Goal: Task Accomplishment & Management: Complete application form

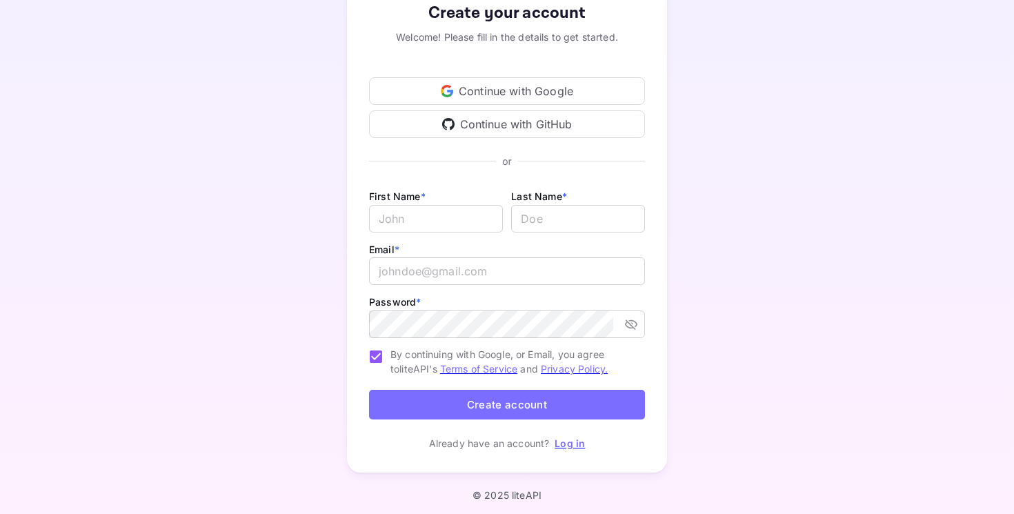
scroll to position [101, 0]
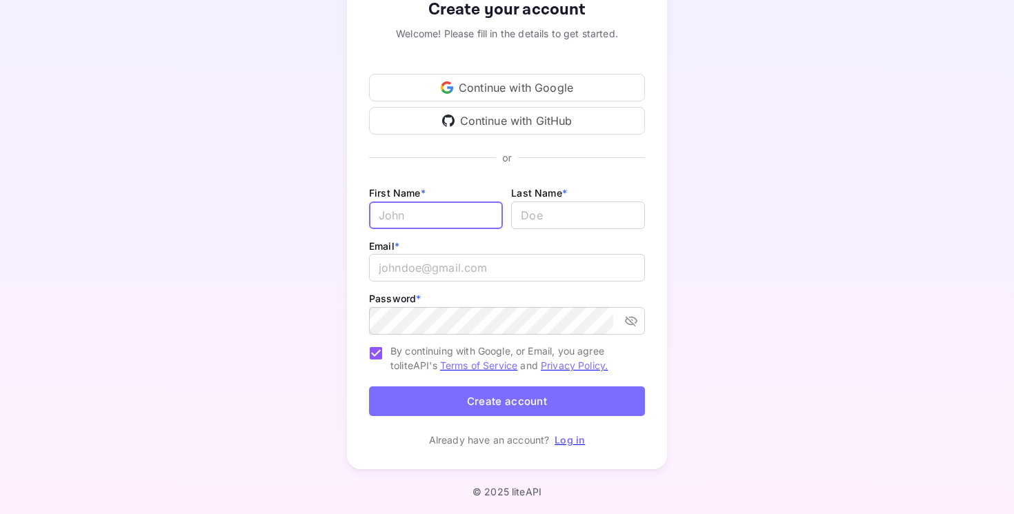
click at [404, 213] on input "Email *" at bounding box center [436, 215] width 134 height 28
type input "[PERSON_NAME]"
type input "French"
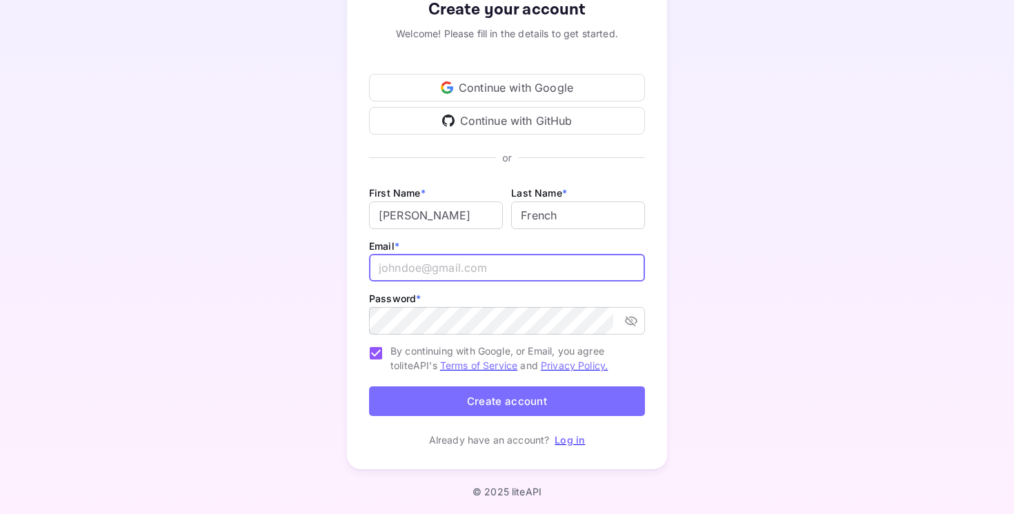
click at [388, 270] on input "email" at bounding box center [507, 268] width 276 height 28
type input "[EMAIL_ADDRESS][DOMAIN_NAME]"
click at [348, 416] on div "Create your account Welcome! Please fill in the details to get started. Continu…" at bounding box center [507, 222] width 320 height 494
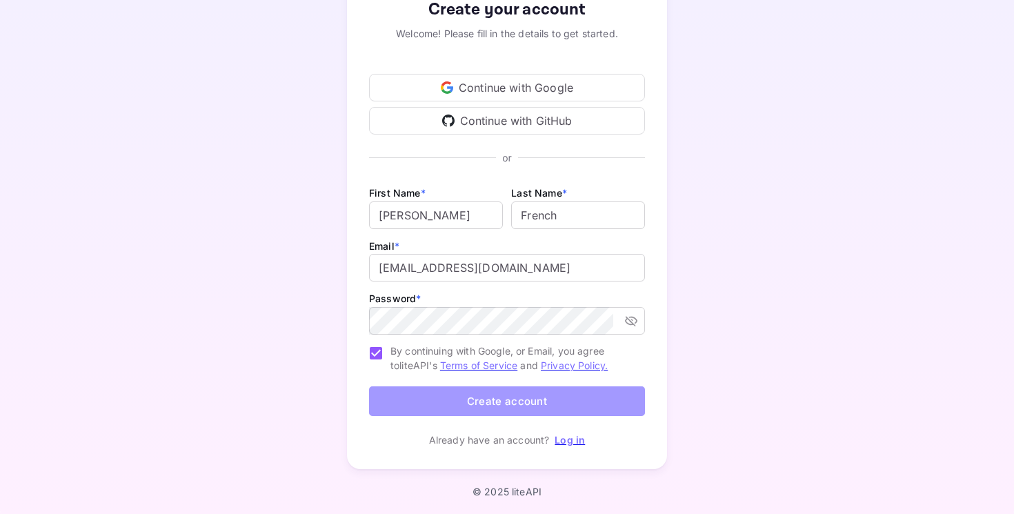
click at [411, 398] on button "Create account" at bounding box center [507, 401] width 276 height 30
click at [375, 399] on button "Create account" at bounding box center [507, 401] width 276 height 30
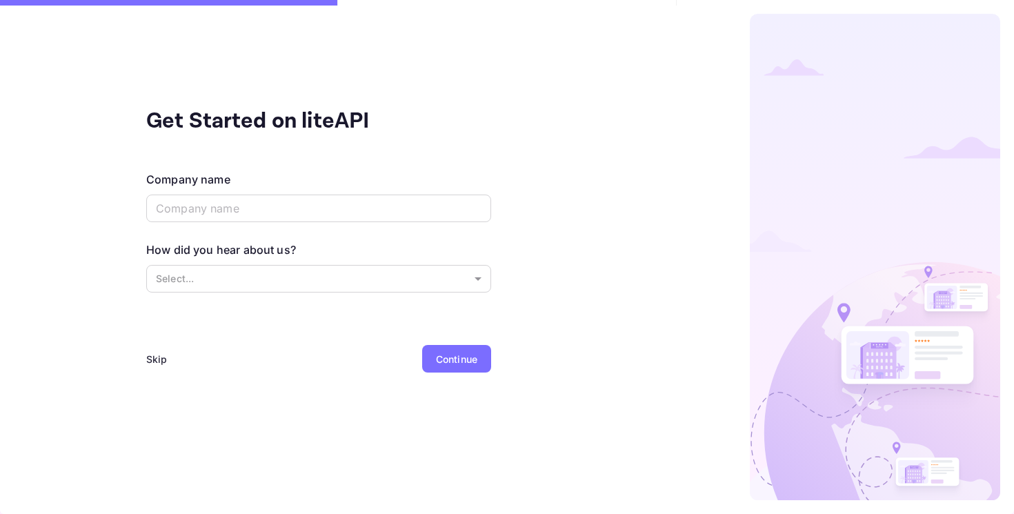
scroll to position [0, 0]
click at [151, 360] on div "Skip" at bounding box center [156, 359] width 21 height 14
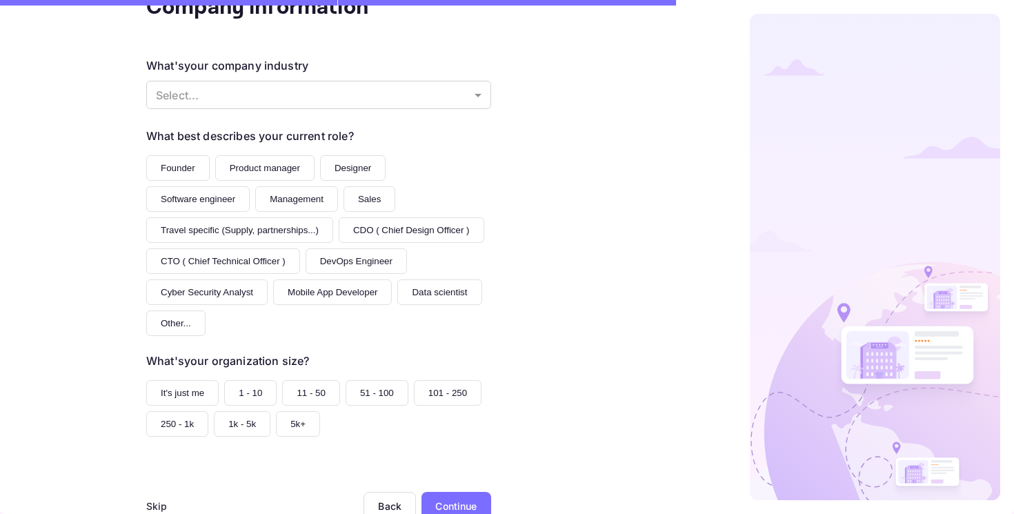
scroll to position [155, 0]
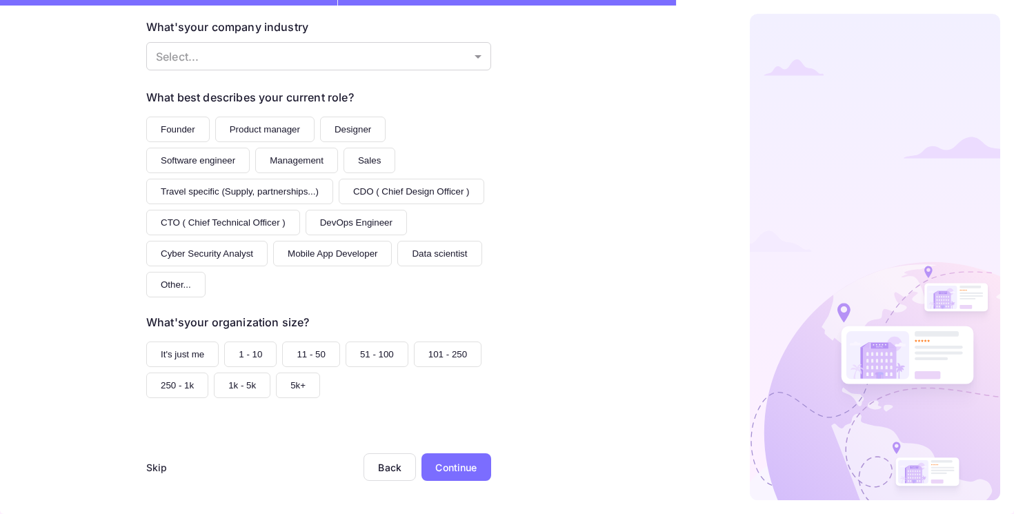
click at [149, 462] on div "Skip" at bounding box center [156, 467] width 21 height 14
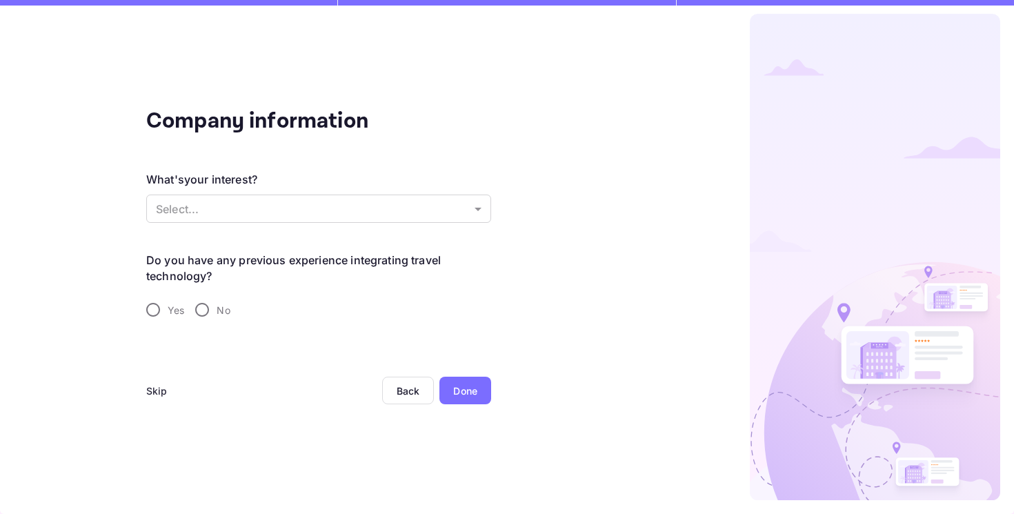
click at [157, 390] on div "Skip" at bounding box center [156, 390] width 21 height 14
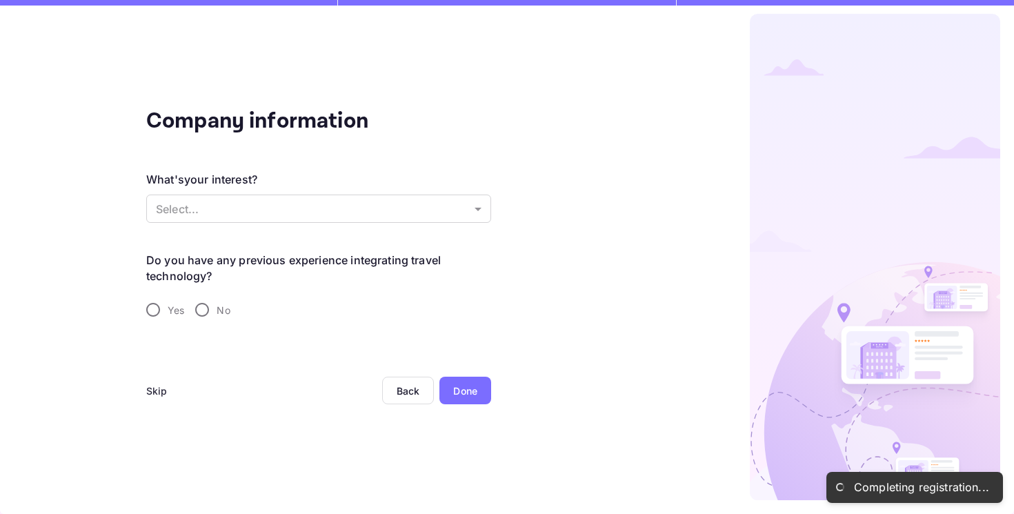
click at [157, 390] on div "Skip" at bounding box center [156, 390] width 21 height 14
